Goal: Navigation & Orientation: Understand site structure

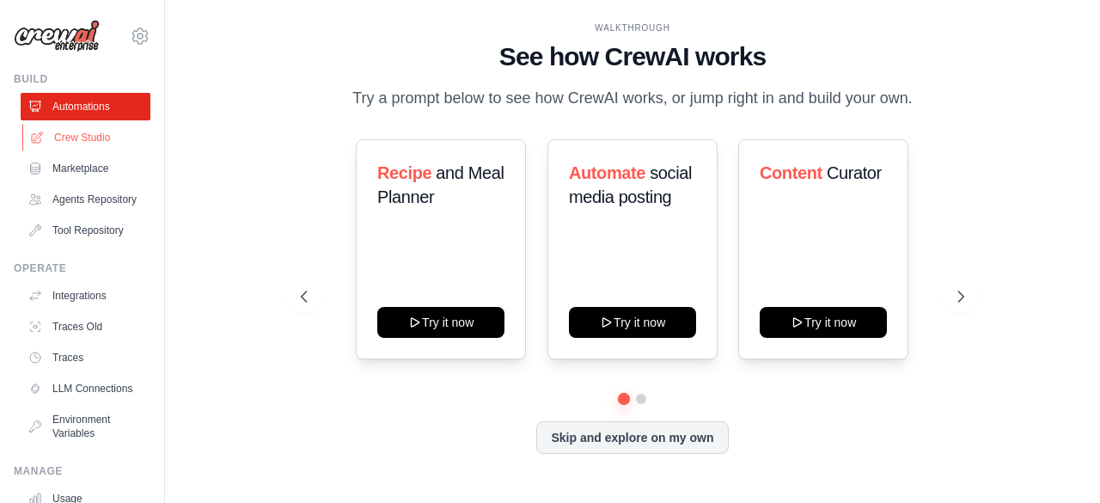
click at [74, 130] on link "Crew Studio" at bounding box center [87, 137] width 130 height 27
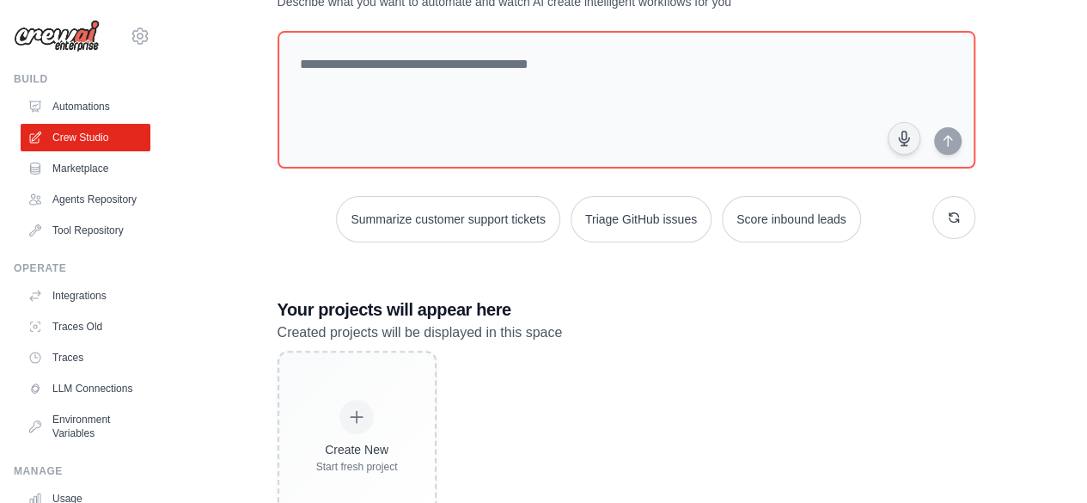
scroll to position [143, 0]
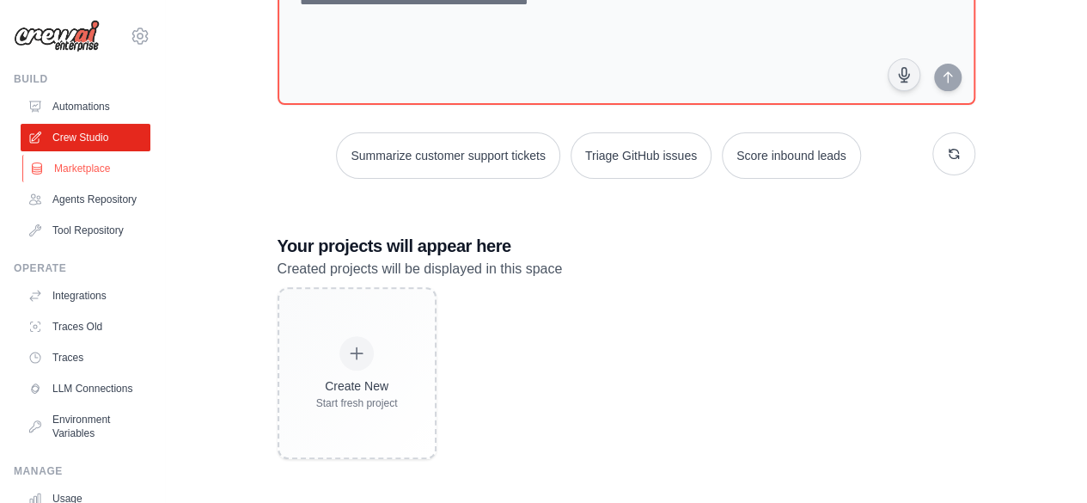
click at [81, 168] on link "Marketplace" at bounding box center [87, 168] width 130 height 27
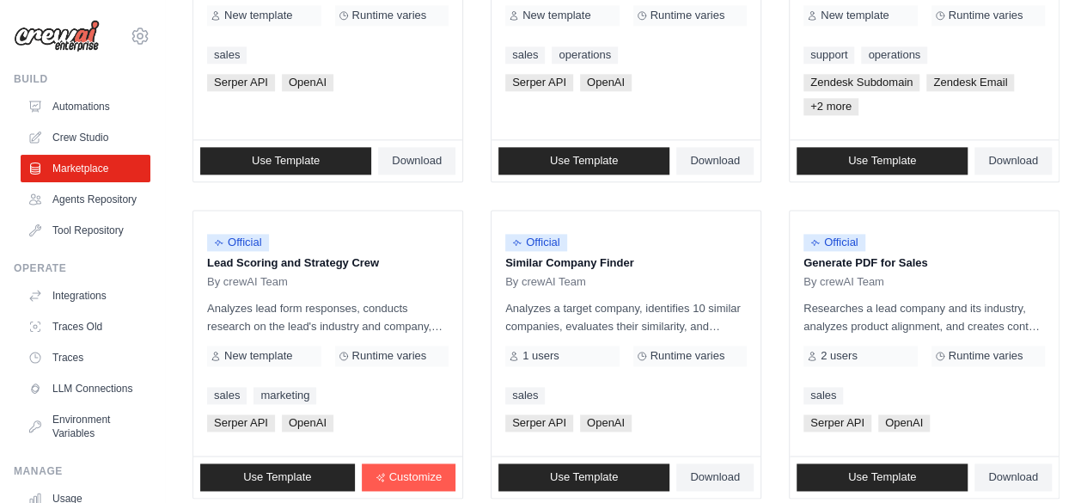
scroll to position [1117, 0]
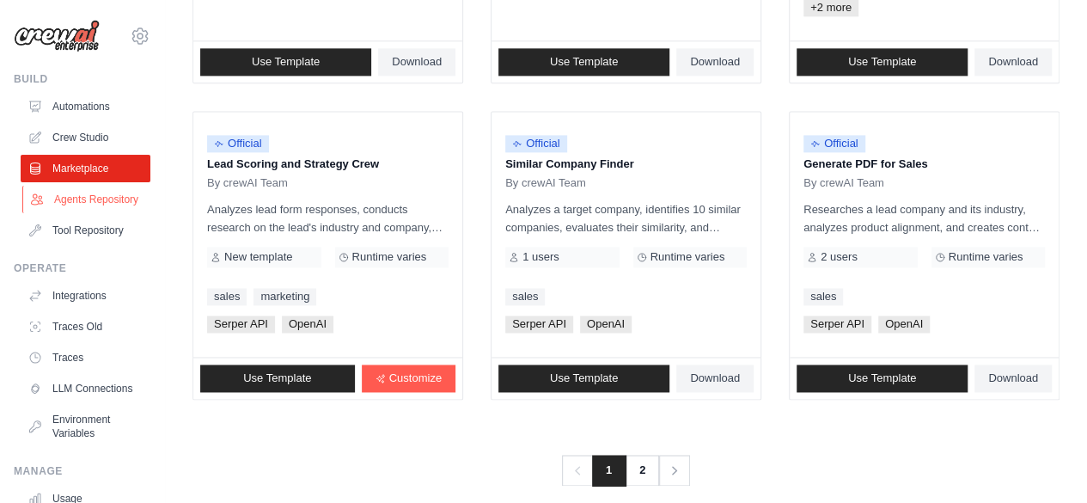
click at [88, 213] on link "Agents Repository" at bounding box center [87, 199] width 130 height 27
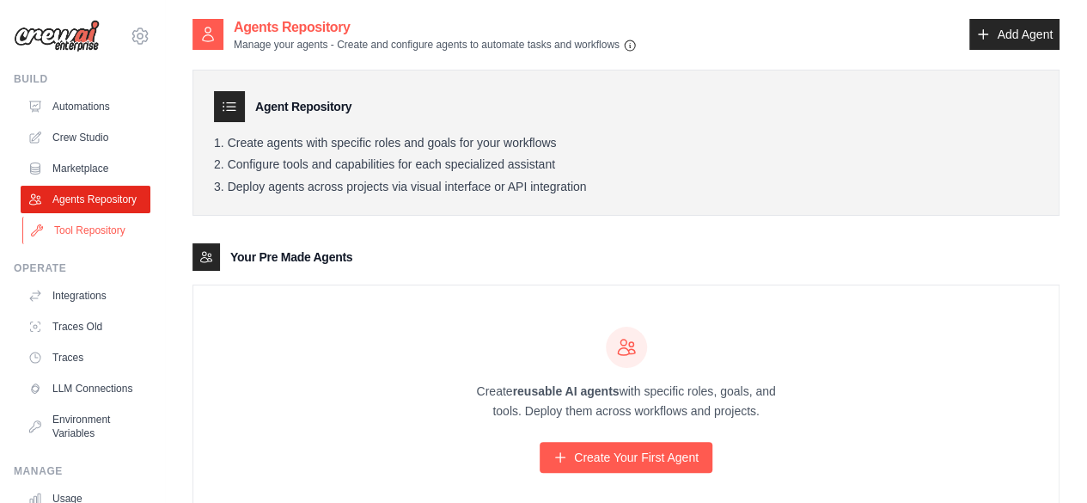
click at [81, 241] on link "Tool Repository" at bounding box center [87, 230] width 130 height 27
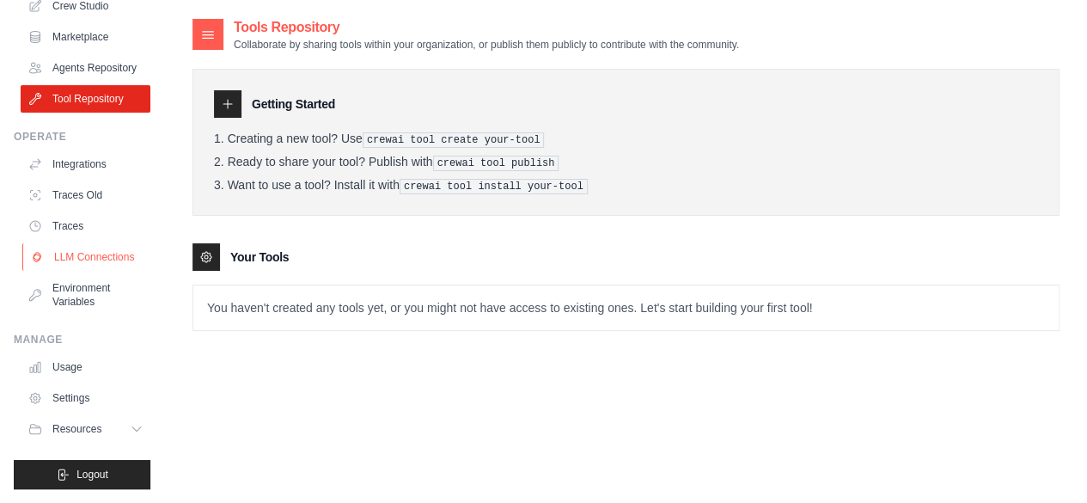
scroll to position [158, 0]
click at [96, 150] on link "Integrations" at bounding box center [87, 163] width 130 height 27
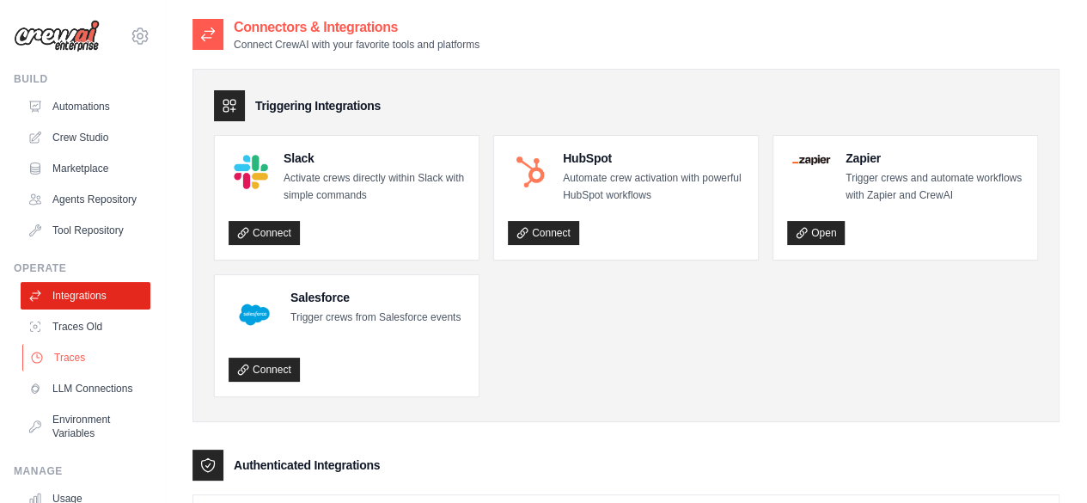
click at [70, 367] on link "Traces" at bounding box center [87, 357] width 130 height 27
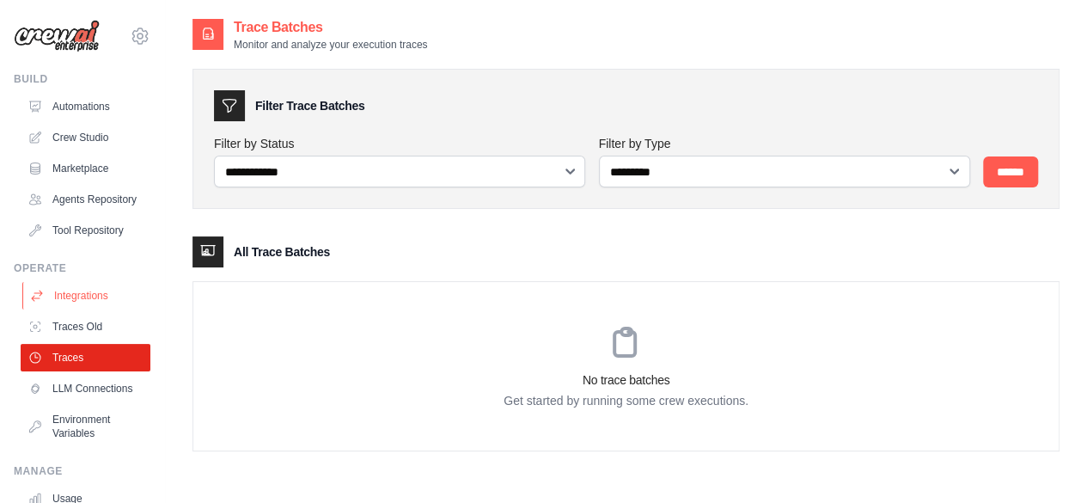
click at [82, 308] on link "Integrations" at bounding box center [87, 295] width 130 height 27
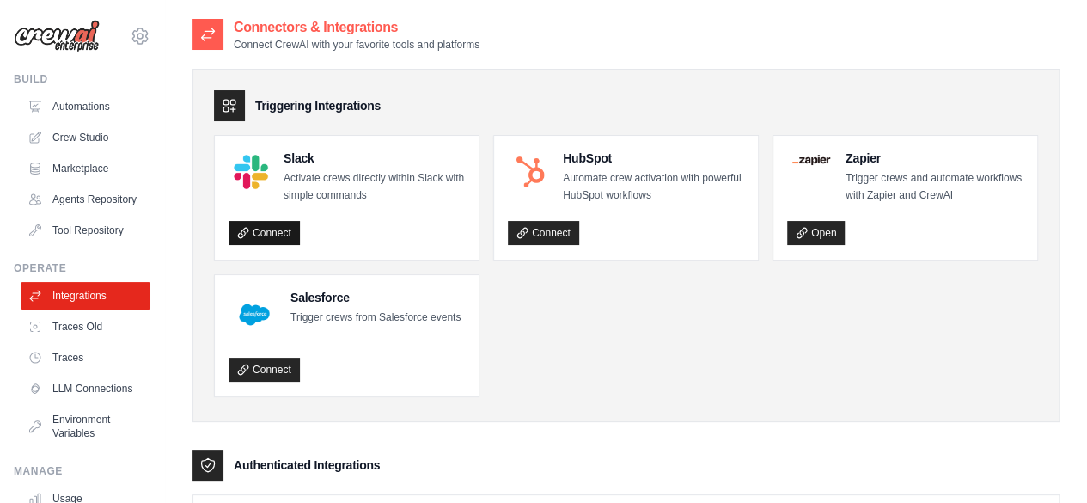
click at [277, 229] on link "Connect" at bounding box center [264, 233] width 71 height 24
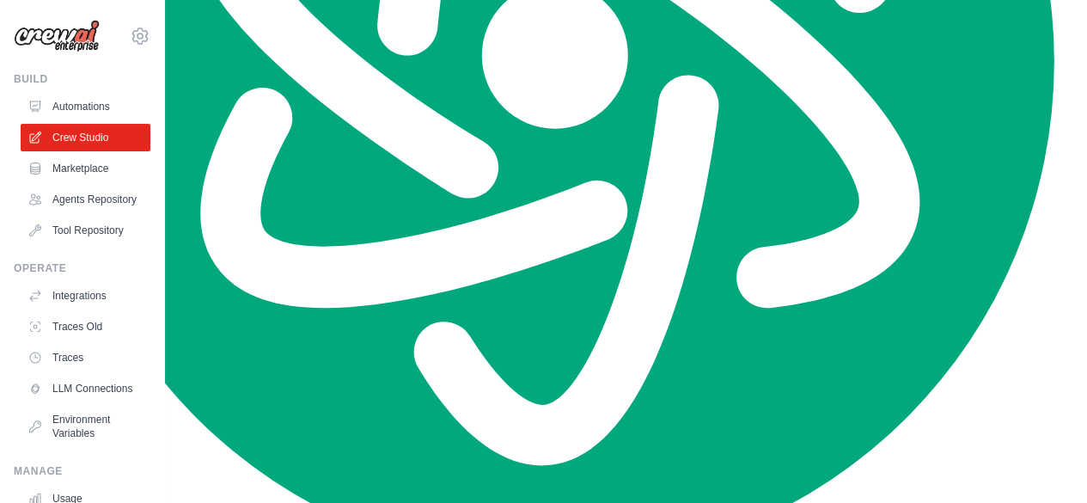
scroll to position [143, 0]
